Goal: Browse casually

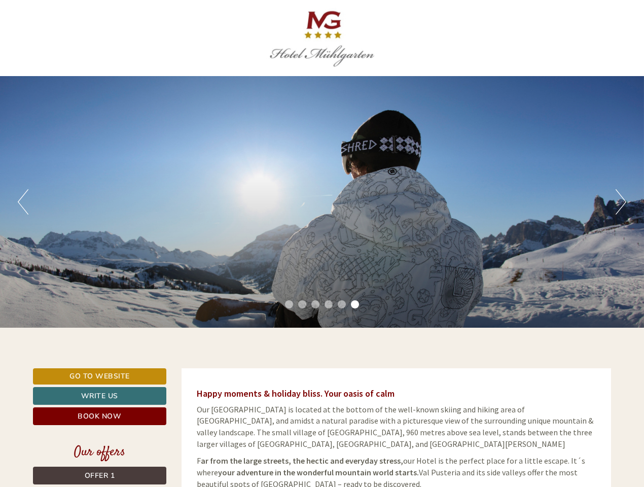
click at [322, 244] on div "Previous Next 1 2 3 4 5 6" at bounding box center [322, 202] width 644 height 252
click at [23, 202] on button "Previous" at bounding box center [23, 201] width 11 height 25
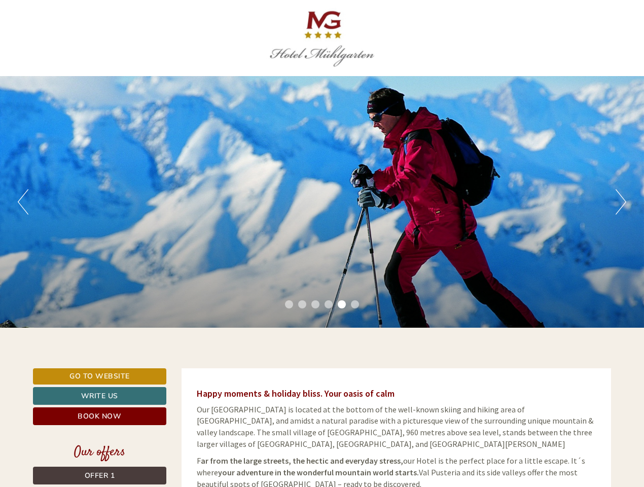
click at [322, 202] on div "Previous Next 1 2 3 4 5 6" at bounding box center [322, 202] width 644 height 252
click at [621, 202] on button "Next" at bounding box center [621, 201] width 11 height 25
click at [289, 304] on li "1" at bounding box center [289, 304] width 8 height 8
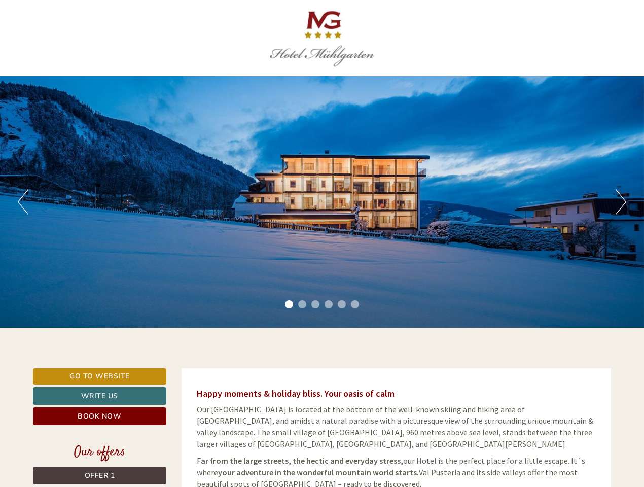
click at [302, 304] on li "2" at bounding box center [302, 304] width 8 height 8
click at [316, 304] on li "3" at bounding box center [316, 304] width 8 height 8
click at [329, 304] on li "4" at bounding box center [329, 304] width 8 height 8
